Goal: Use online tool/utility: Use online tool/utility

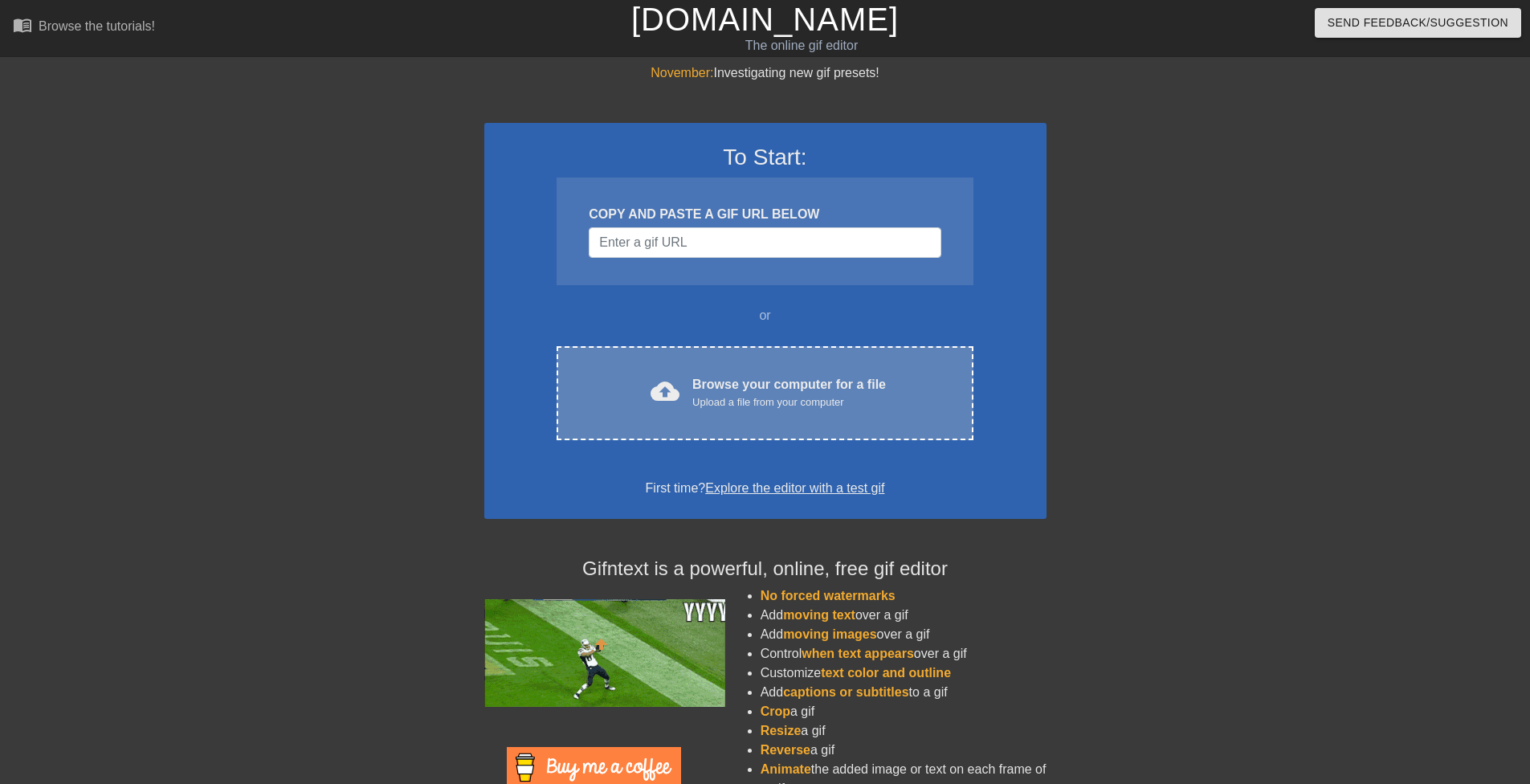
click at [734, 370] on div "cloud_upload Browse your computer for a file Upload a file from your computer C…" at bounding box center [765, 393] width 416 height 94
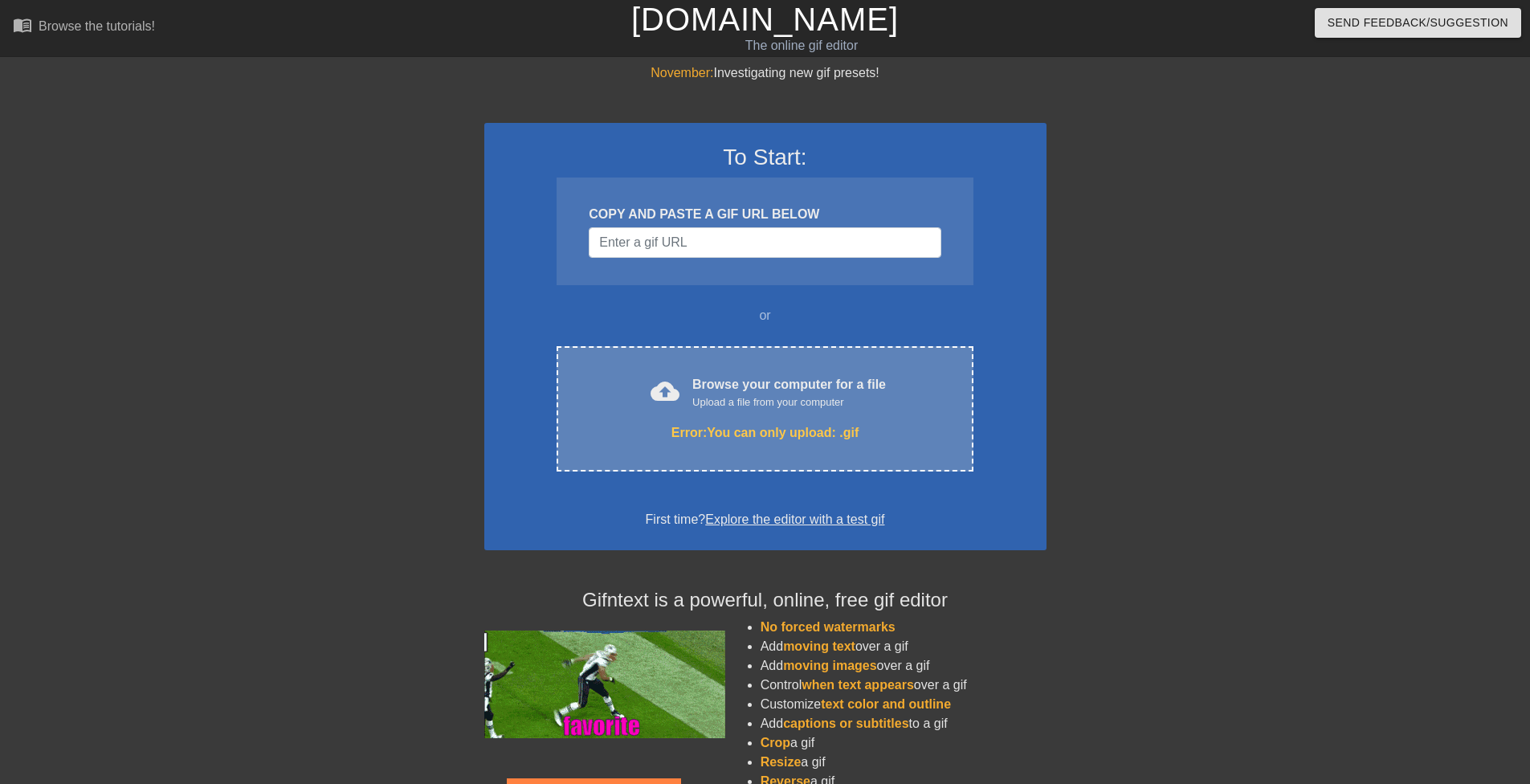
click at [759, 395] on div "Upload a file from your computer" at bounding box center [789, 402] width 194 height 16
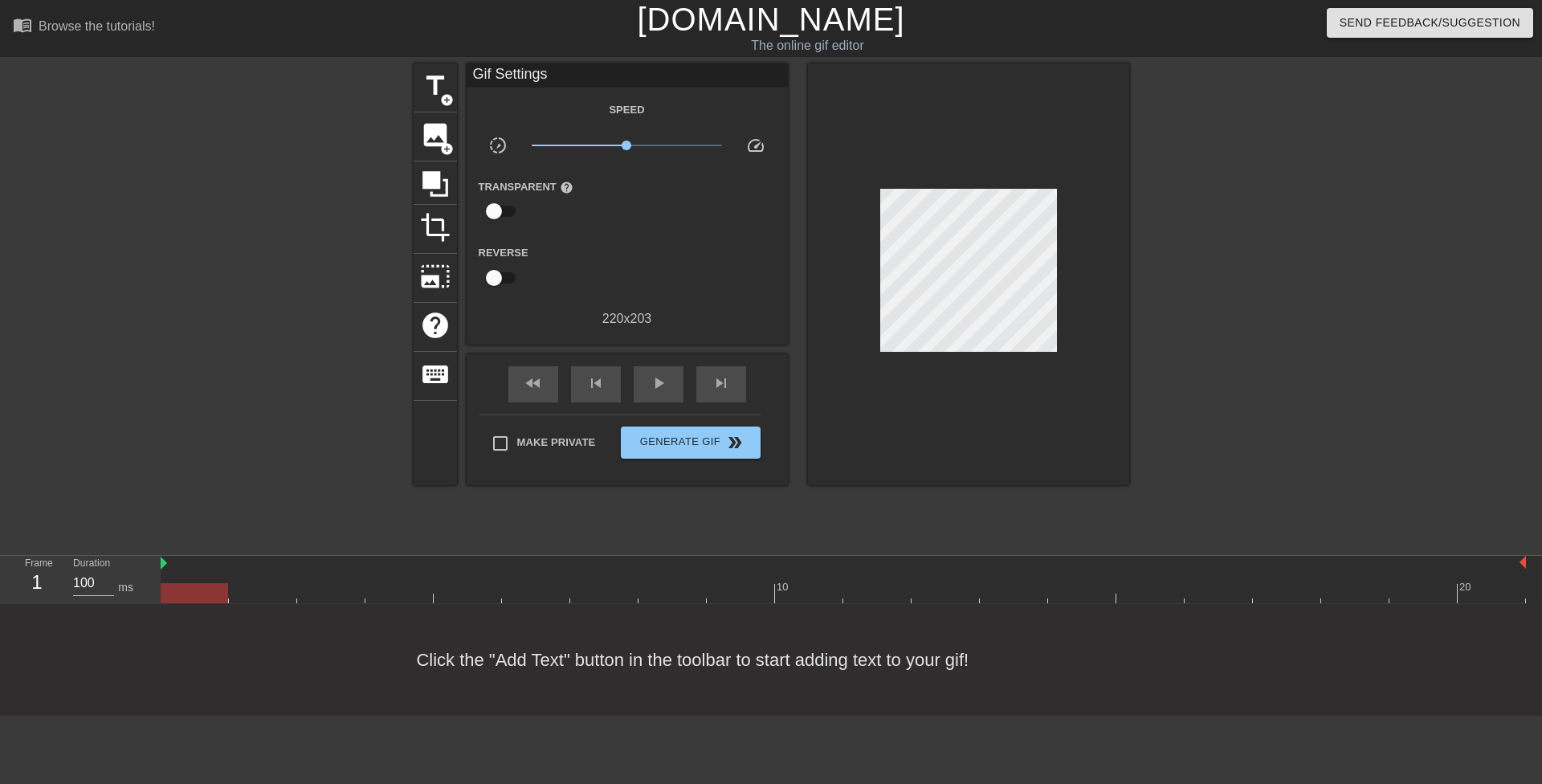
drag, startPoint x: 951, startPoint y: 375, endPoint x: 892, endPoint y: 390, distance: 60.9
click at [951, 376] on div at bounding box center [969, 274] width 321 height 421
click at [445, 151] on span "add_circle" at bounding box center [447, 149] width 14 height 14
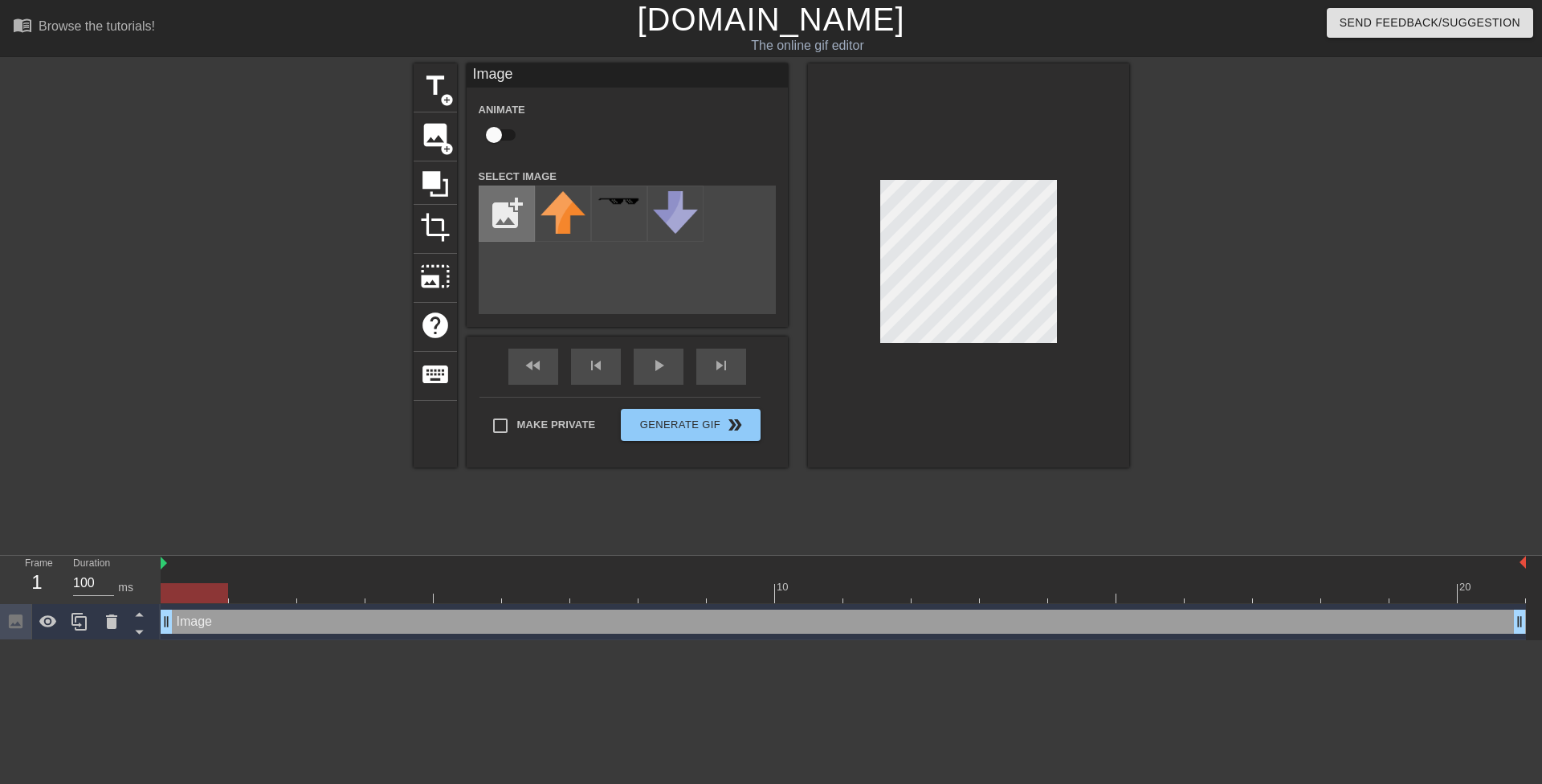
click at [509, 213] on input "file" at bounding box center [507, 214] width 55 height 55
type input "C:\fakepath\Screenshot [DATE] 194301.png"
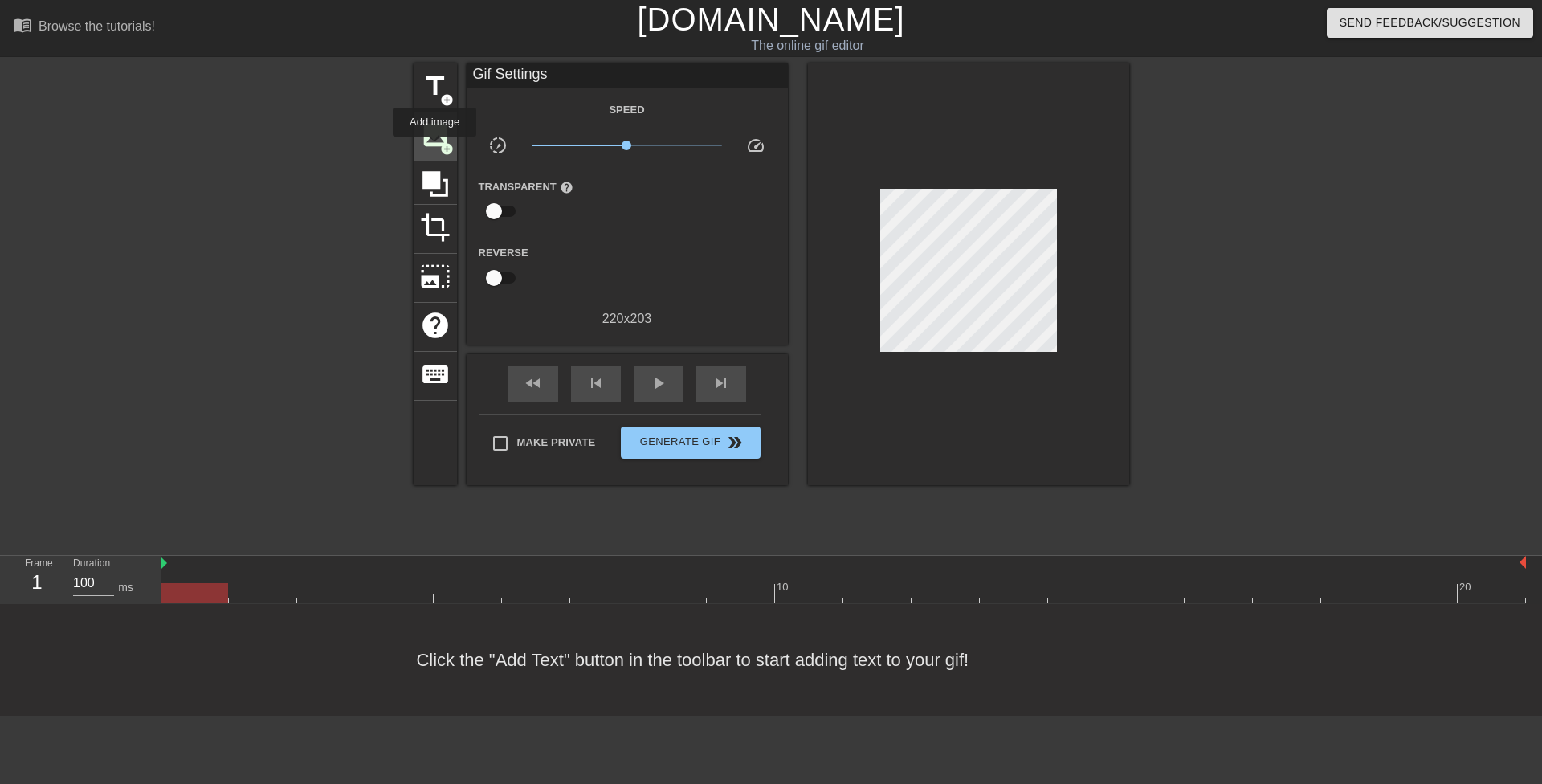
click at [433, 141] on span "image" at bounding box center [436, 135] width 31 height 31
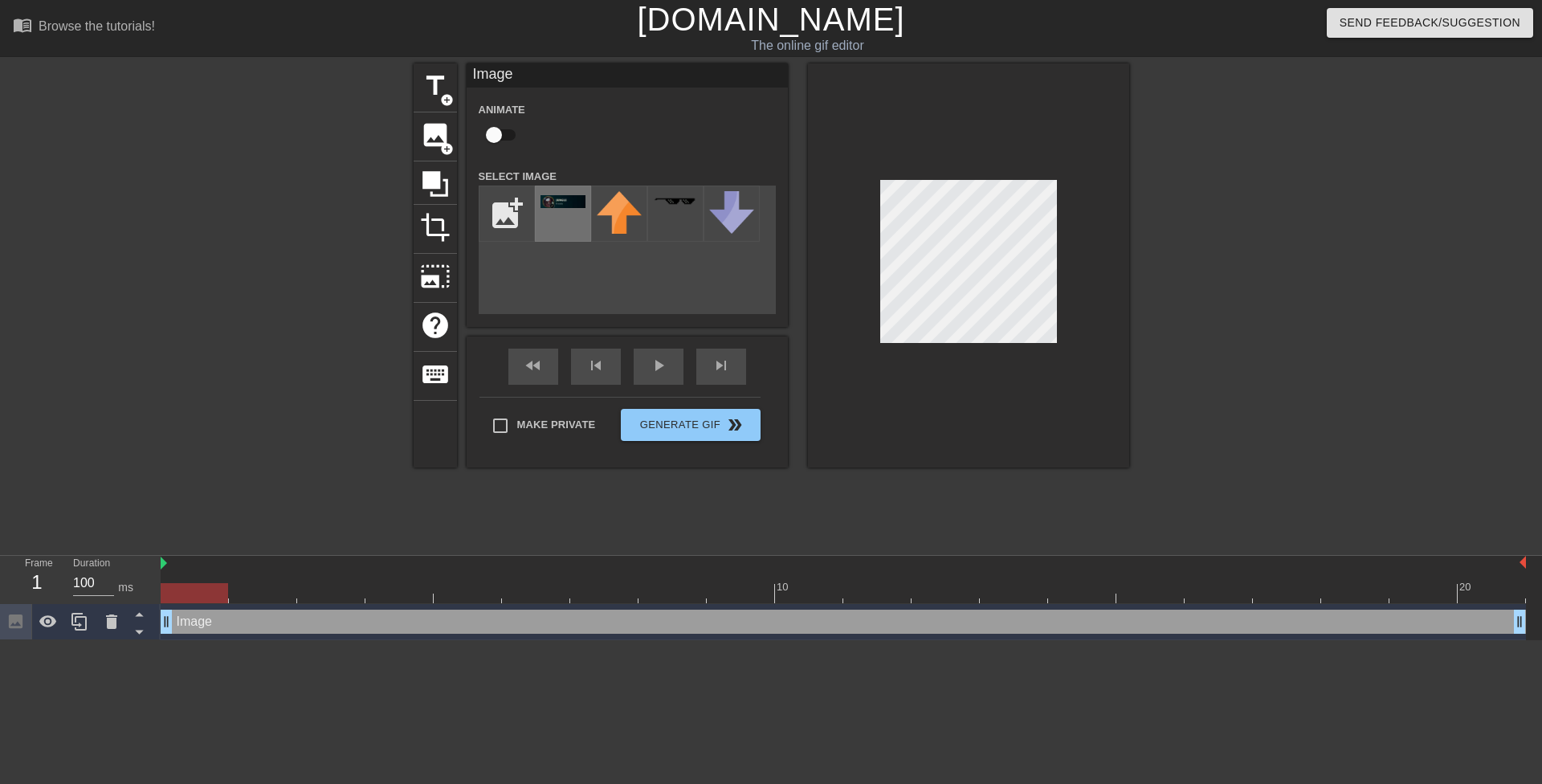
click at [560, 205] on img at bounding box center [563, 201] width 45 height 13
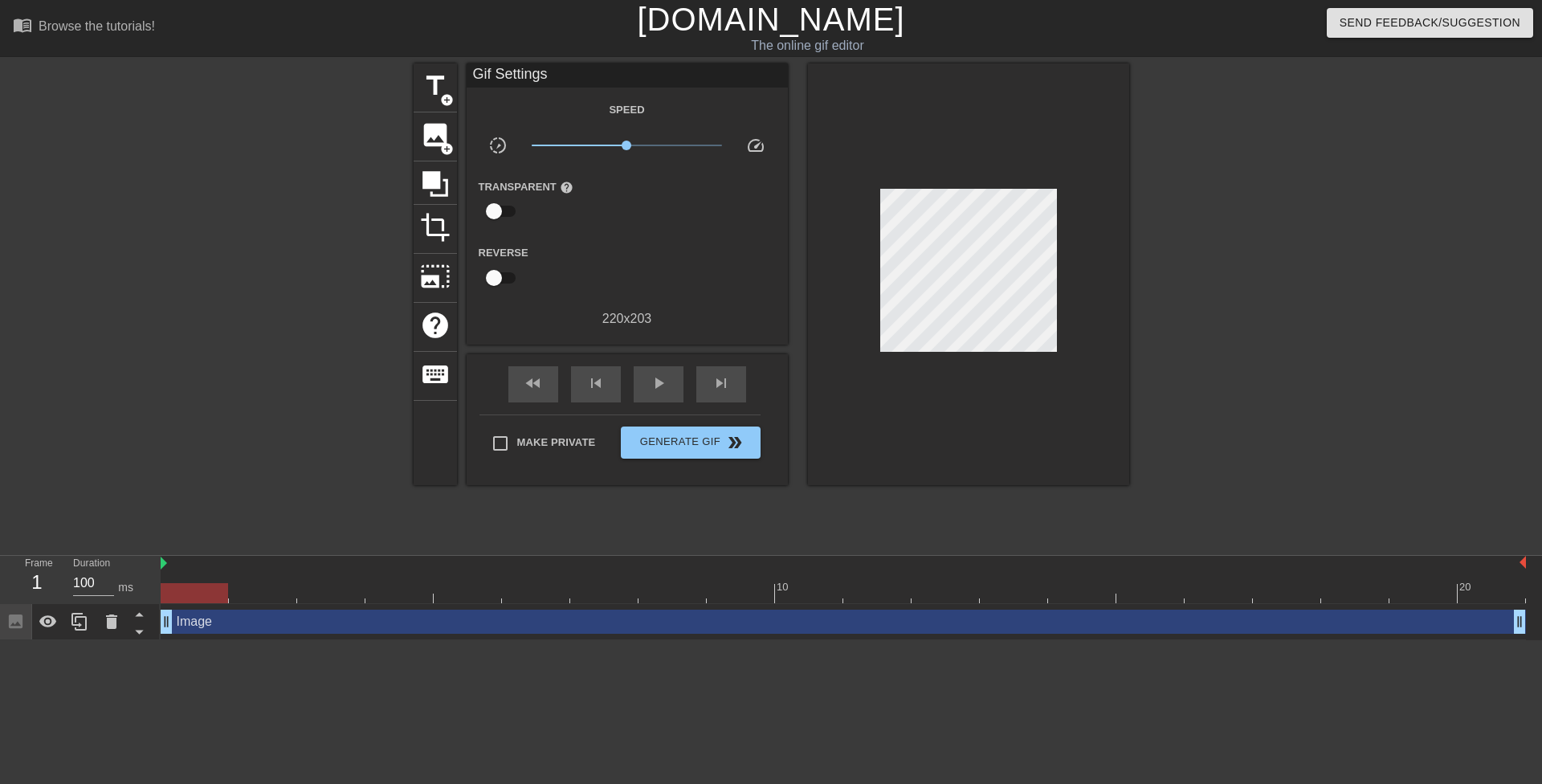
click at [1204, 340] on div at bounding box center [1268, 305] width 241 height 482
click at [701, 444] on span "Generate Gif double_arrow" at bounding box center [690, 442] width 126 height 19
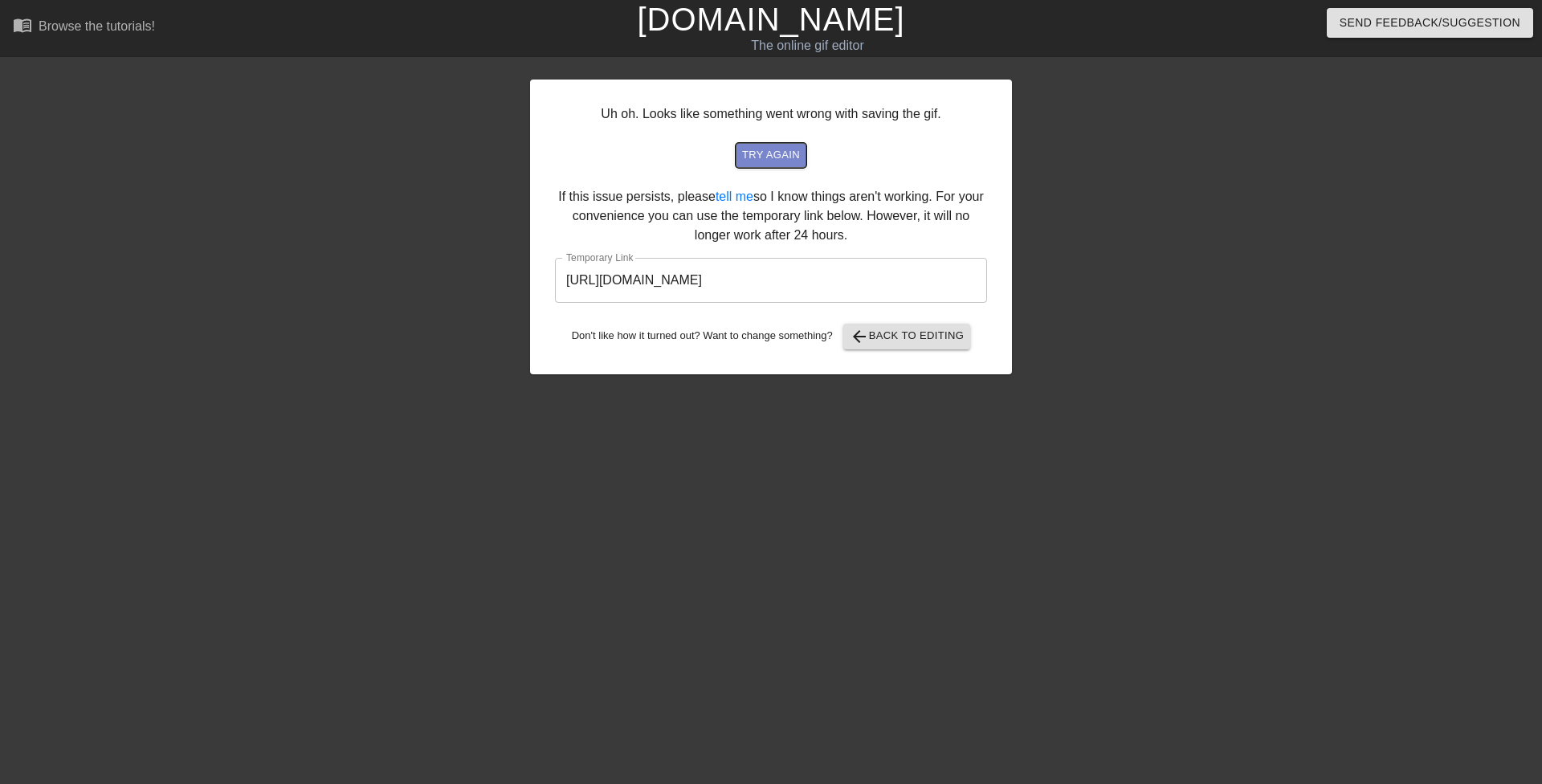
drag, startPoint x: 790, startPoint y: 161, endPoint x: 908, endPoint y: 264, distance: 156.6
click at [908, 264] on div "Uh oh. Looks like something went wrong with saving the gif. try again If this i…" at bounding box center [771, 226] width 482 height 294
click at [891, 292] on input "[URL][DOMAIN_NAME]" at bounding box center [771, 280] width 432 height 45
drag, startPoint x: 886, startPoint y: 280, endPoint x: 482, endPoint y: 278, distance: 404.0
click at [482, 278] on div "Uh oh. Looks like something went wrong with saving the gif. try again If this i…" at bounding box center [771, 305] width 1542 height 482
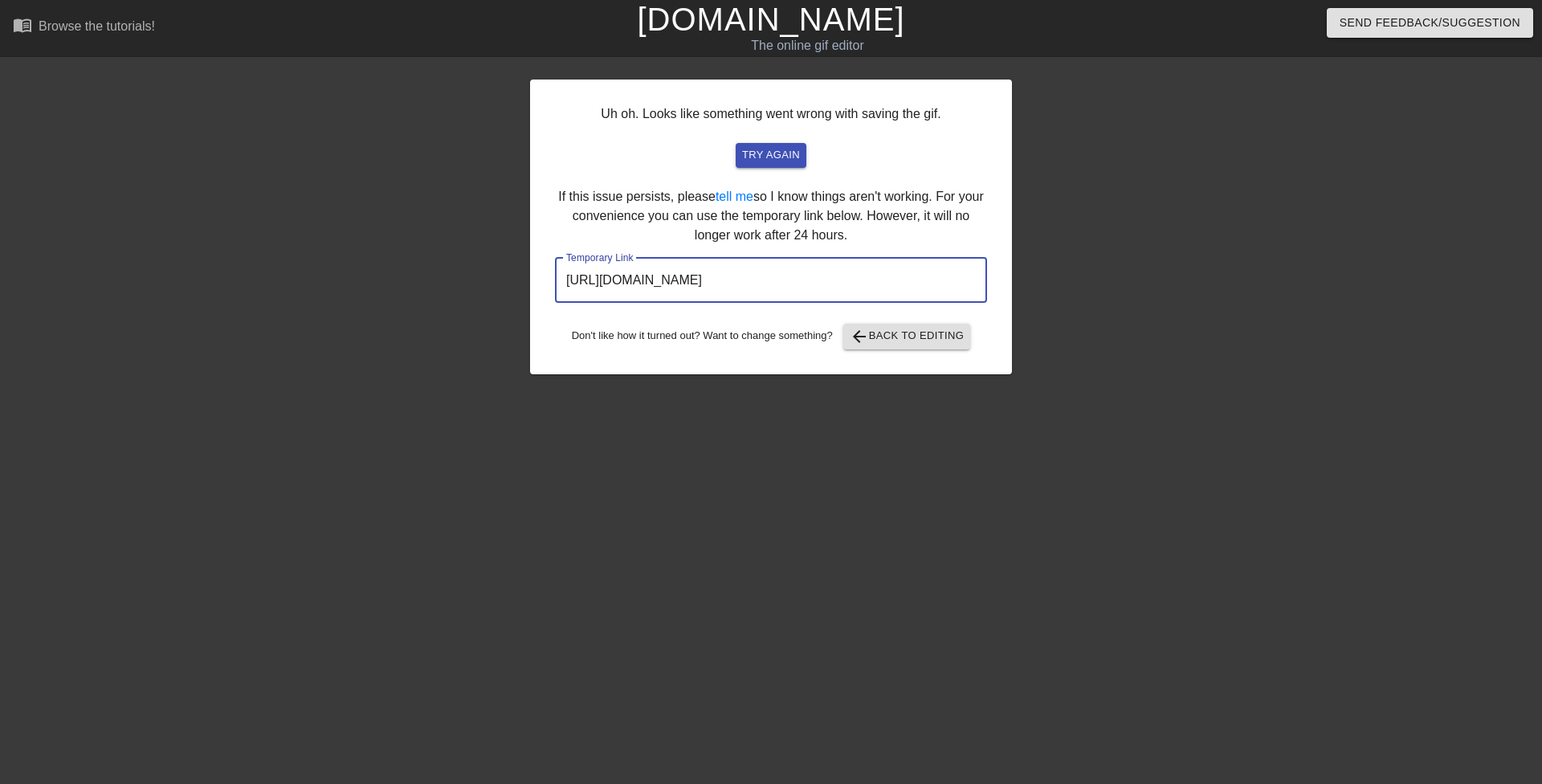
click at [880, 277] on input "[URL][DOMAIN_NAME]" at bounding box center [771, 280] width 432 height 45
drag, startPoint x: 933, startPoint y: 275, endPoint x: 882, endPoint y: 281, distance: 51.4
click at [882, 281] on input "[URL][DOMAIN_NAME]" at bounding box center [771, 280] width 432 height 45
click at [953, 248] on div "Uh oh. Looks like something went wrong with saving the gif. try again If this i…" at bounding box center [771, 226] width 482 height 294
drag, startPoint x: 922, startPoint y: 285, endPoint x: 505, endPoint y: 287, distance: 417.0
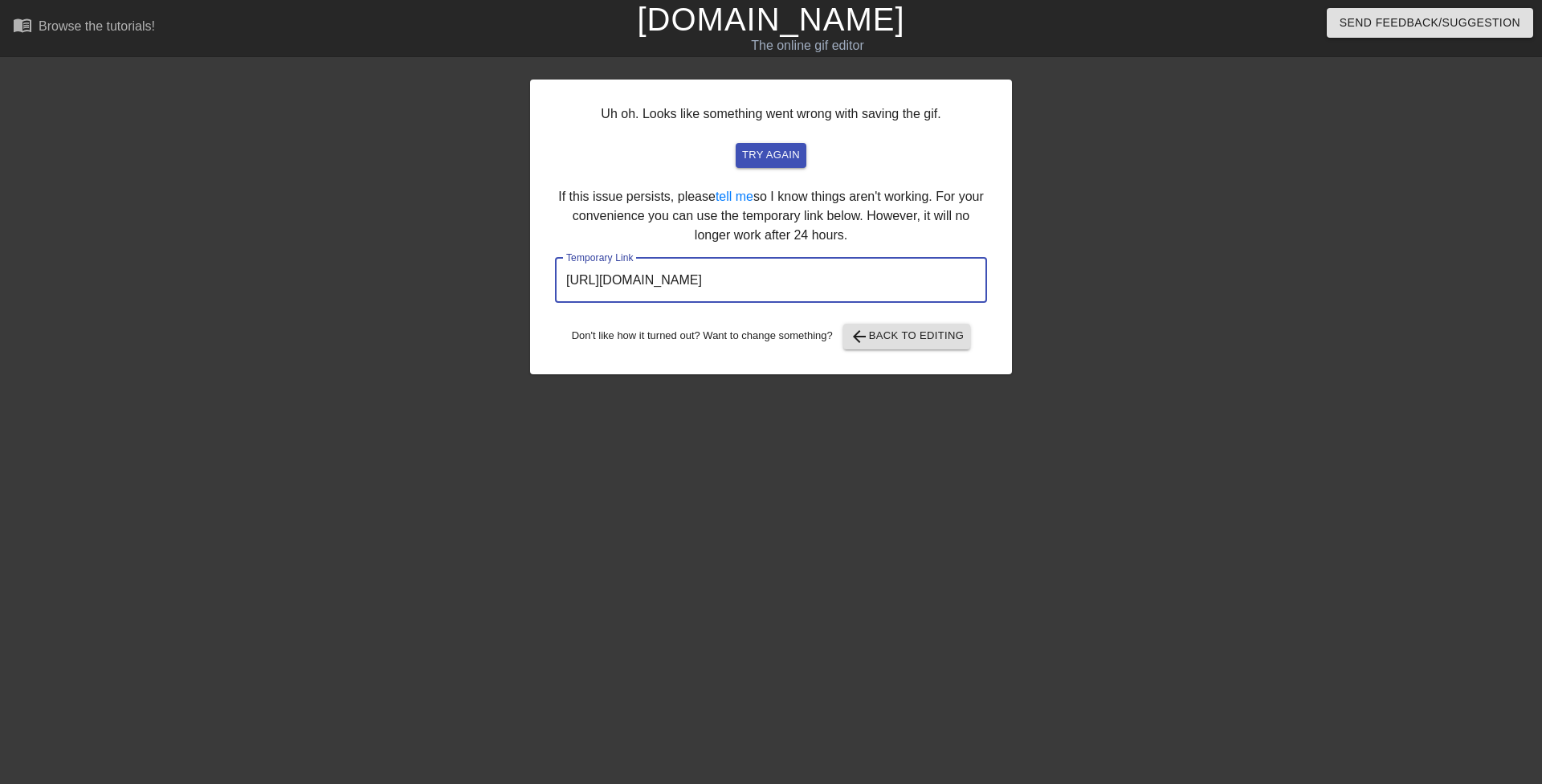
click at [505, 287] on div "Uh oh. Looks like something went wrong with saving the gif. try again If this i…" at bounding box center [771, 305] width 1542 height 482
click at [875, 335] on span "arrow_back Back to Editing" at bounding box center [907, 336] width 115 height 19
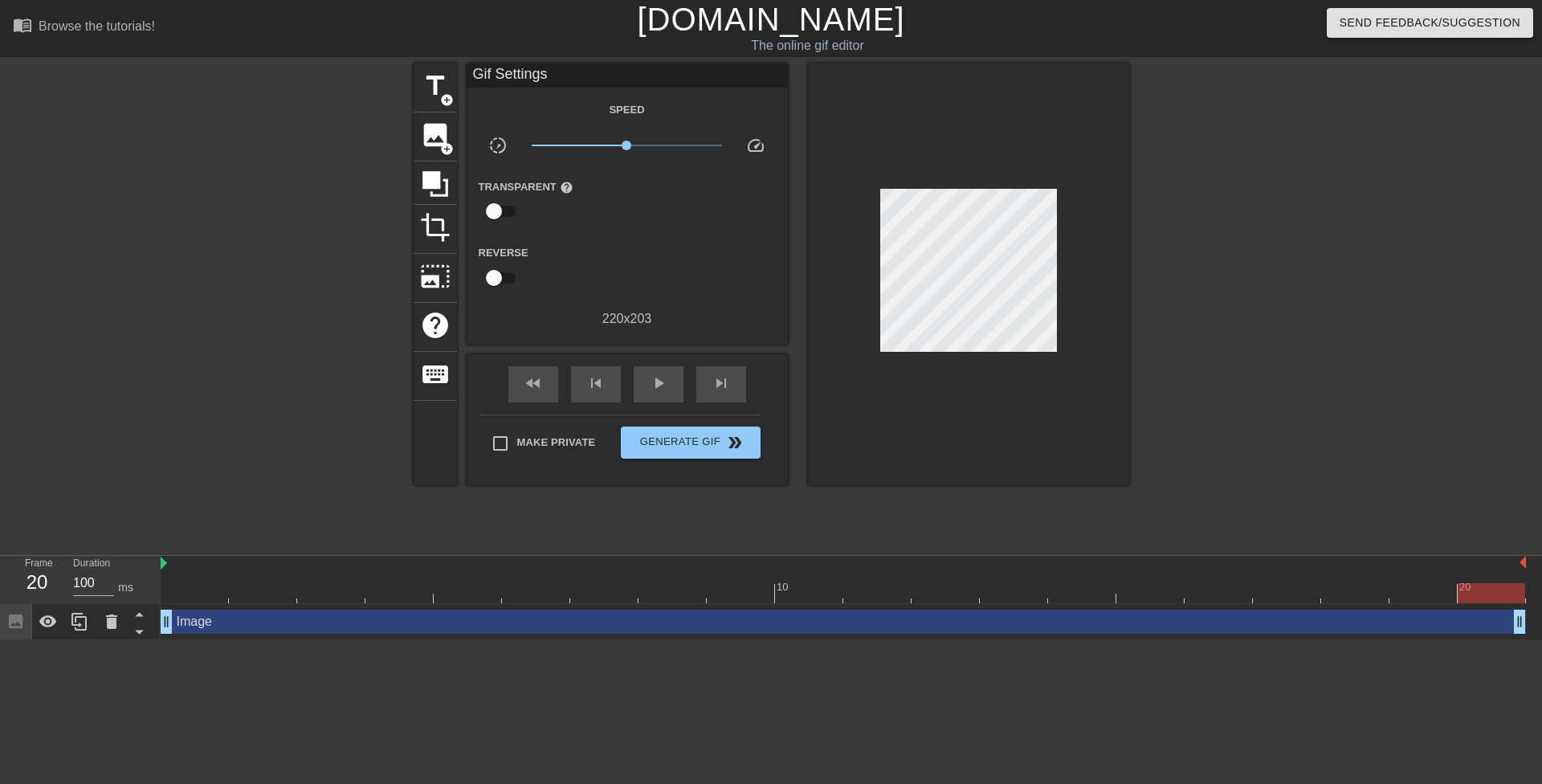
click at [1151, 377] on div at bounding box center [1268, 305] width 241 height 482
click at [1065, 382] on div at bounding box center [969, 274] width 321 height 421
click at [700, 445] on span "Generate Gif double_arrow" at bounding box center [690, 442] width 126 height 19
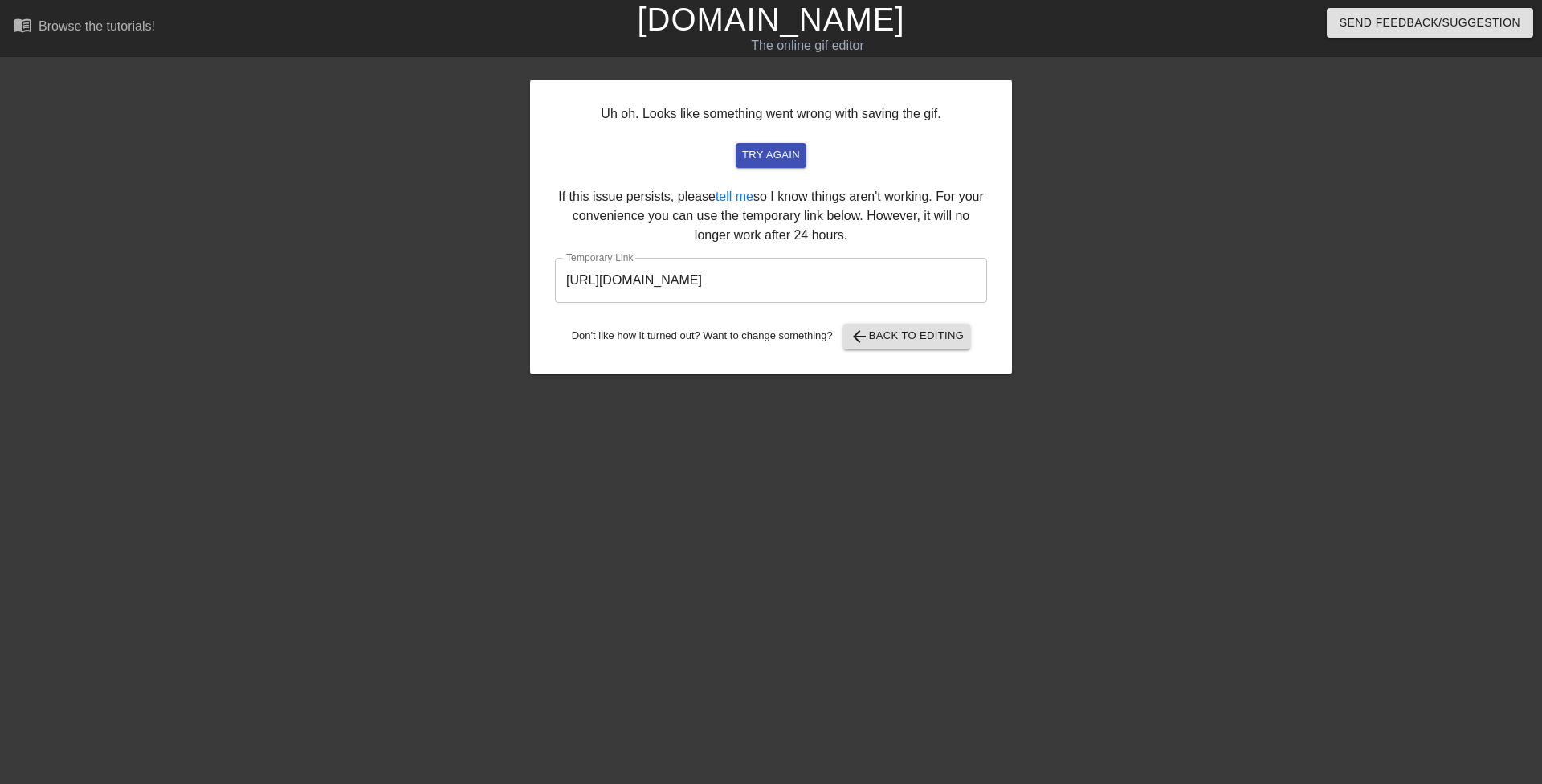
click at [914, 286] on input "[URL][DOMAIN_NAME]" at bounding box center [771, 280] width 432 height 45
drag, startPoint x: 914, startPoint y: 286, endPoint x: 539, endPoint y: 273, distance: 375.2
click at [539, 273] on div "Uh oh. Looks like something went wrong with saving the gif. try again If this i…" at bounding box center [771, 226] width 482 height 294
